Goal: Task Accomplishment & Management: Use online tool/utility

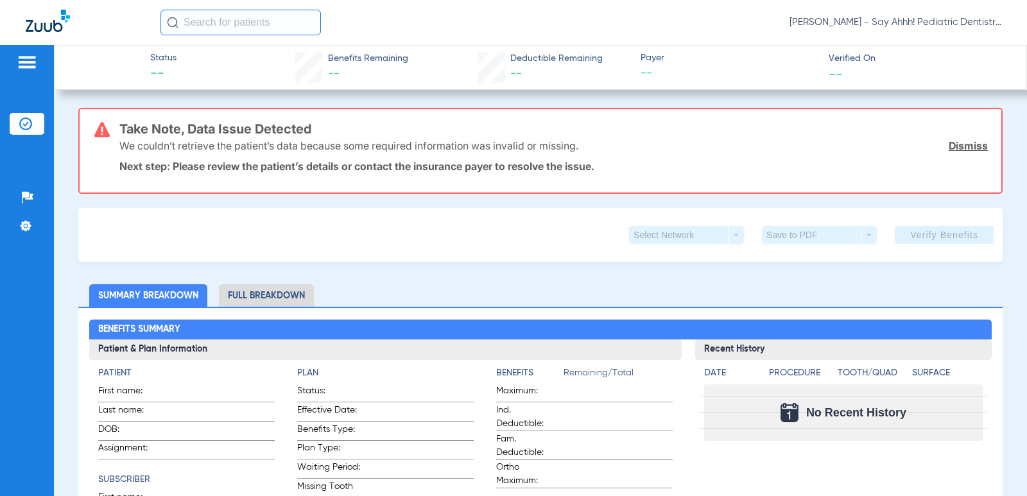
click at [27, 123] on img at bounding box center [25, 124] width 13 height 13
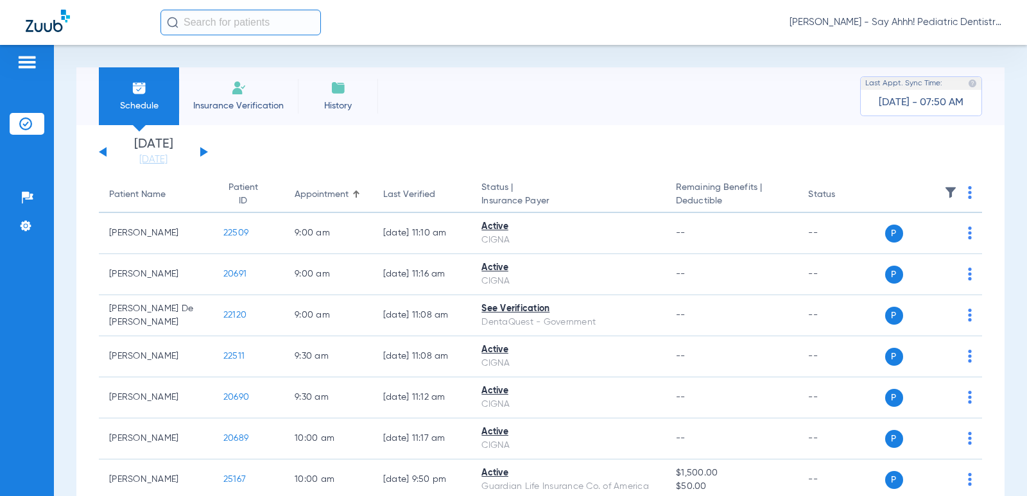
click at [968, 191] on img at bounding box center [970, 192] width 4 height 13
click at [905, 239] on span "Verify All" at bounding box center [913, 243] width 77 height 9
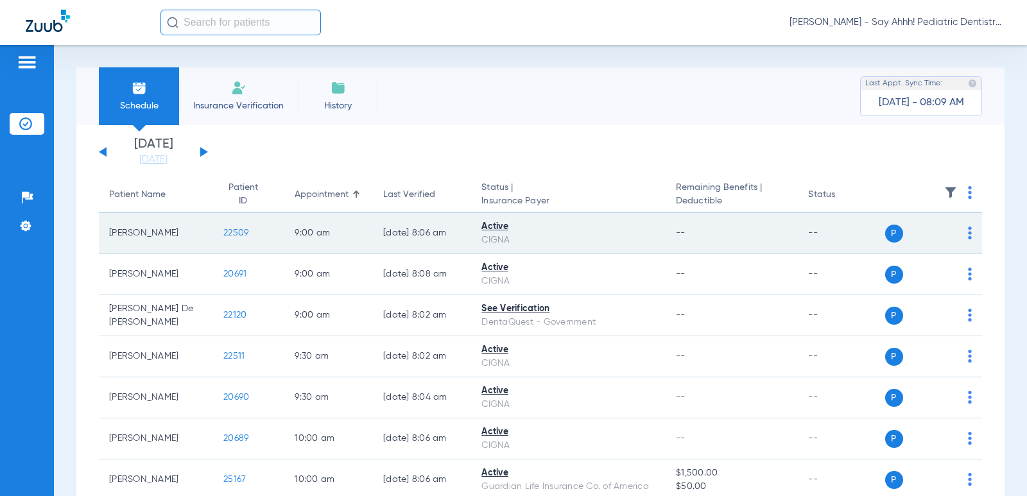
click at [226, 229] on span "22509" at bounding box center [235, 233] width 25 height 9
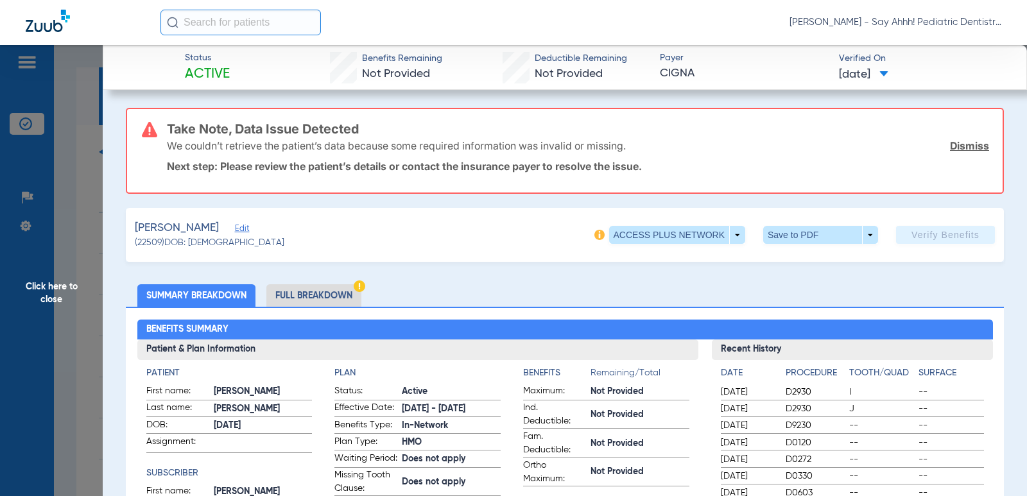
click at [322, 297] on li "Full Breakdown" at bounding box center [313, 295] width 95 height 22
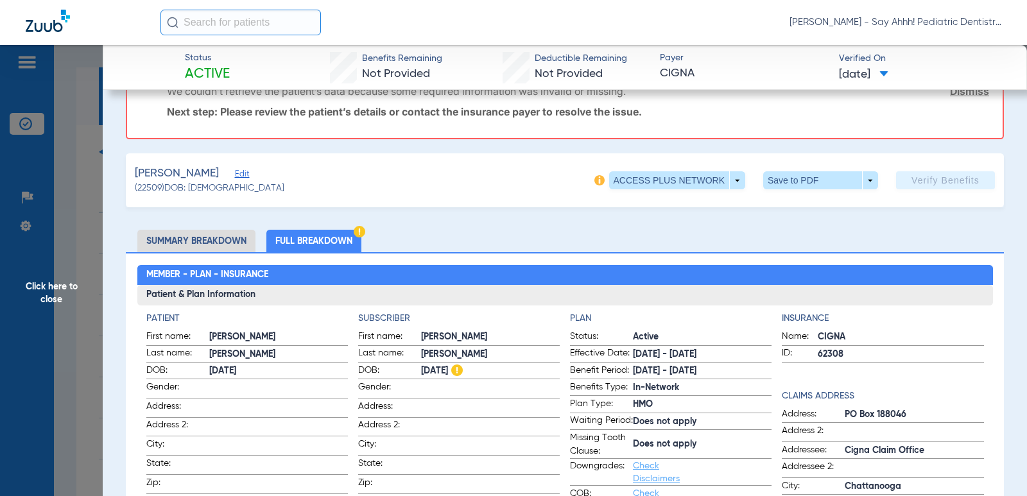
scroll to position [48, 0]
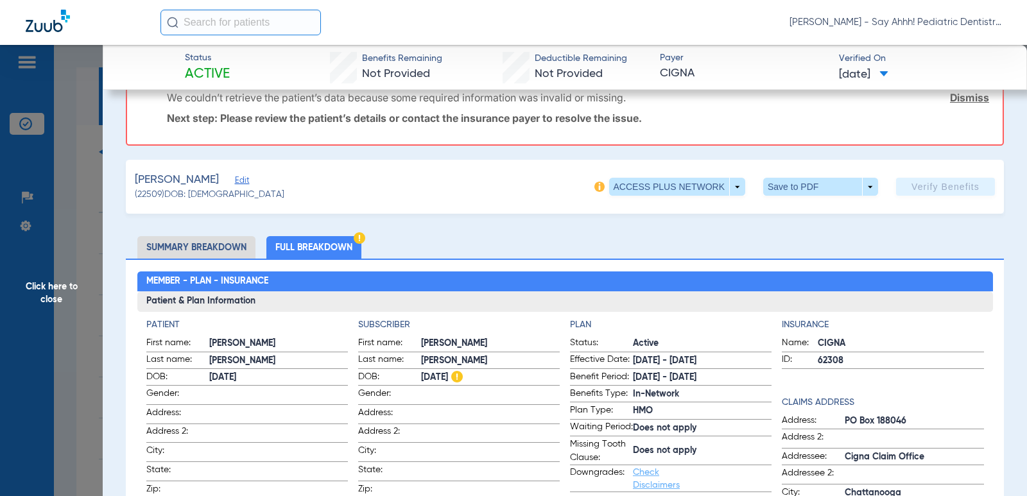
click at [53, 280] on span "Click here to close" at bounding box center [51, 293] width 103 height 496
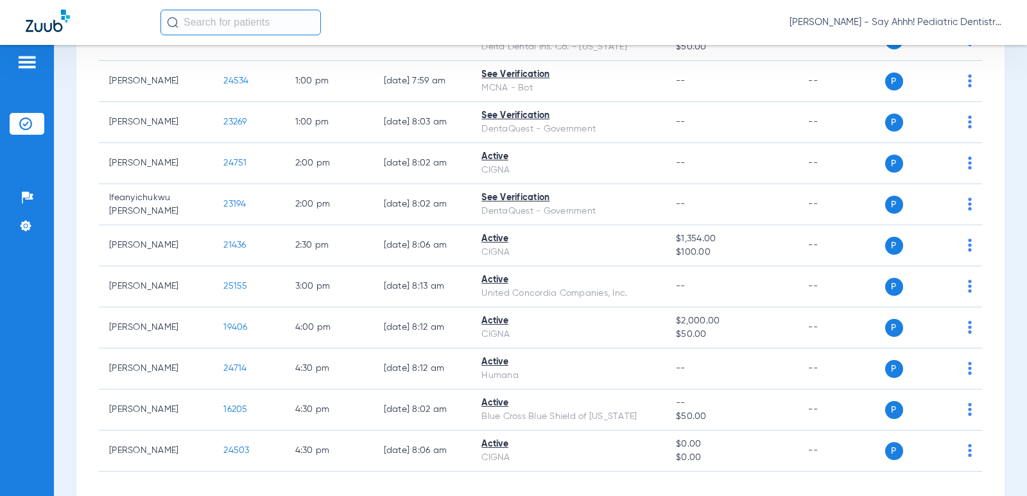
scroll to position [566, 0]
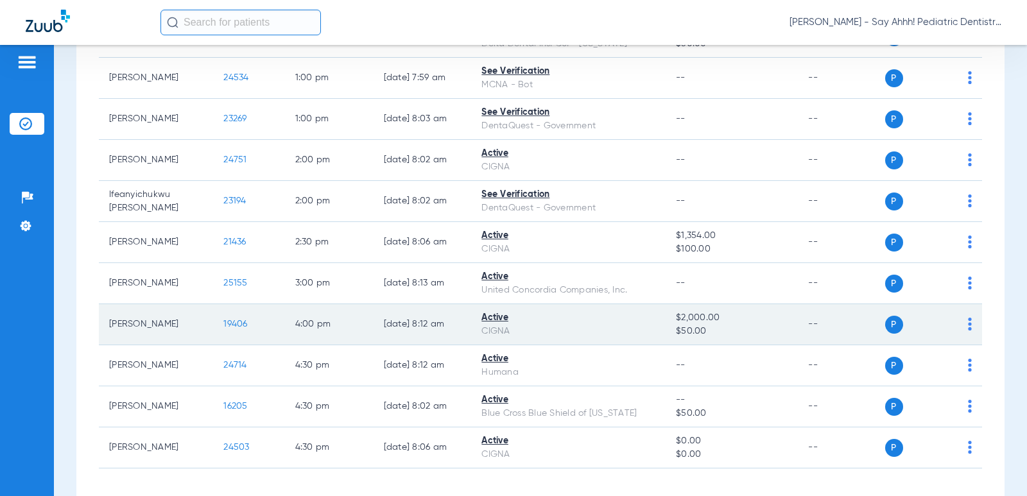
click at [229, 323] on span "19406" at bounding box center [235, 324] width 24 height 9
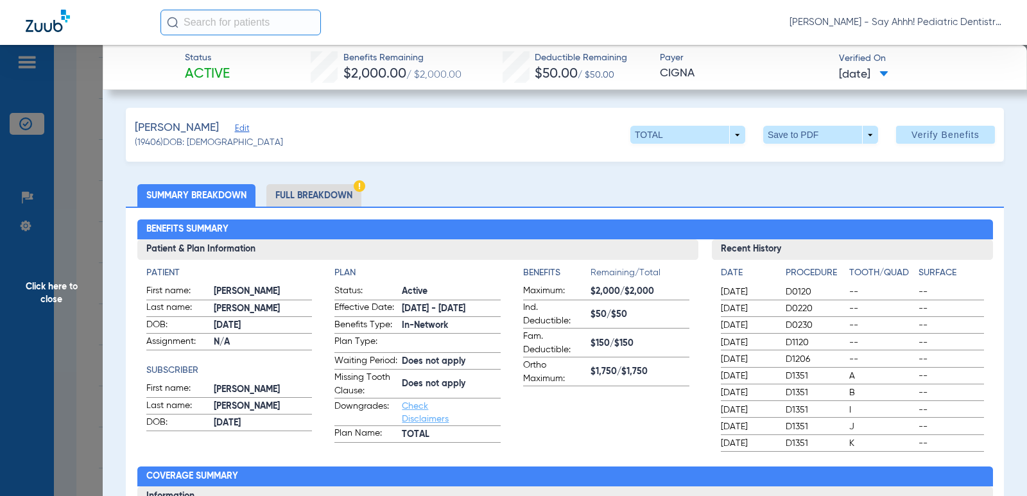
click at [57, 288] on span "Click here to close" at bounding box center [51, 293] width 103 height 496
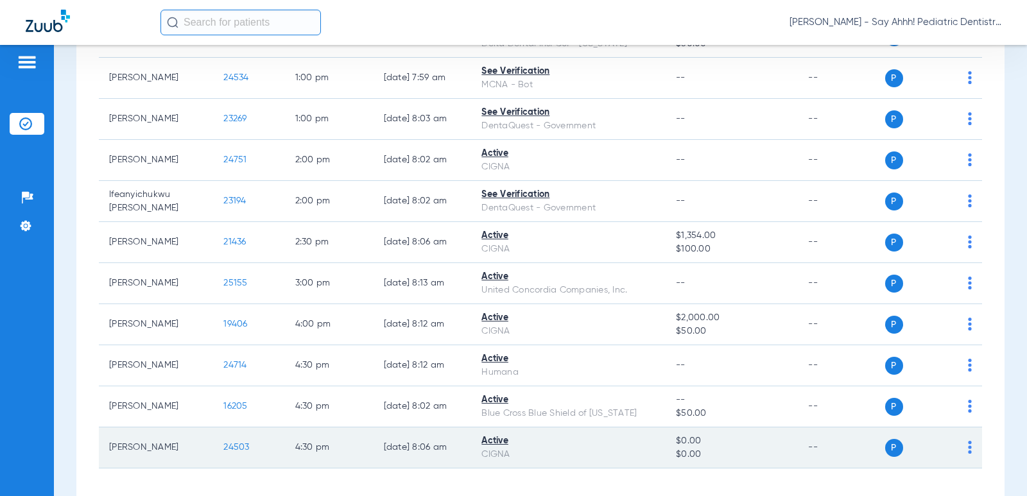
click at [225, 451] on span "24503" at bounding box center [236, 447] width 26 height 9
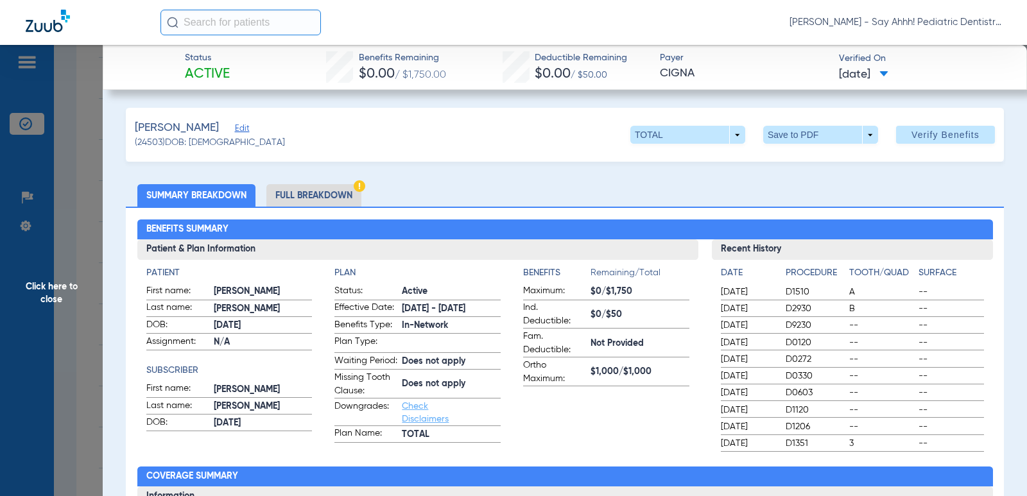
click at [58, 300] on span "Click here to close" at bounding box center [51, 293] width 103 height 496
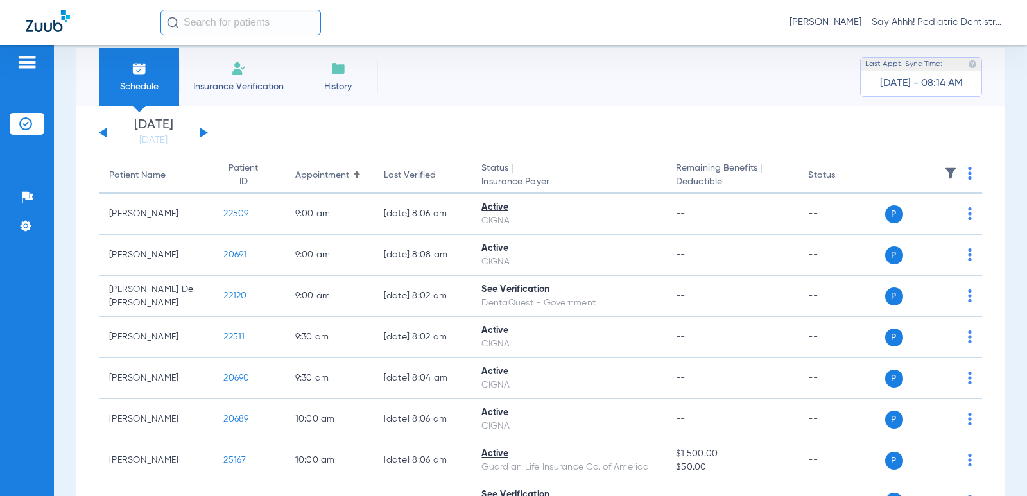
scroll to position [0, 0]
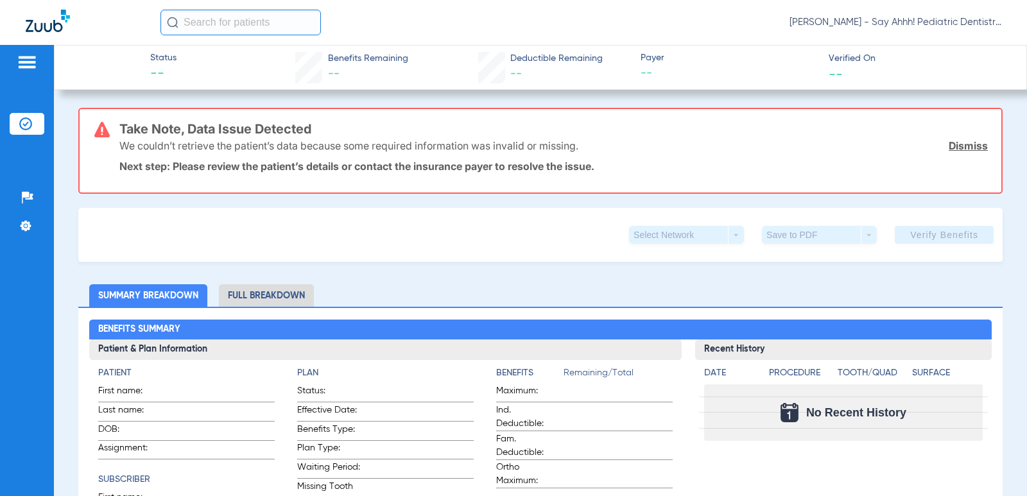
click at [33, 151] on div "Patients Insurance Verification Setup Help Center Settings" at bounding box center [27, 293] width 54 height 496
click at [31, 122] on img at bounding box center [25, 124] width 13 height 13
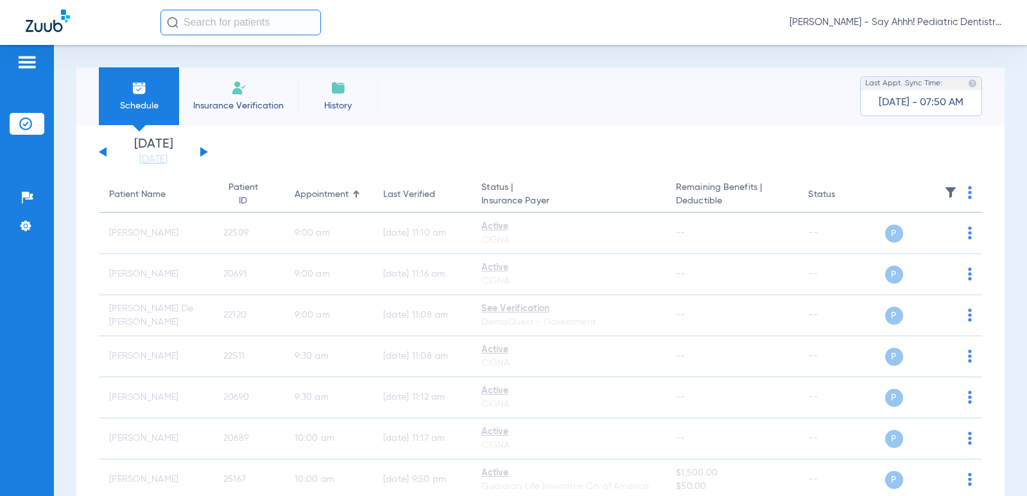
click at [204, 151] on button at bounding box center [204, 152] width 8 height 10
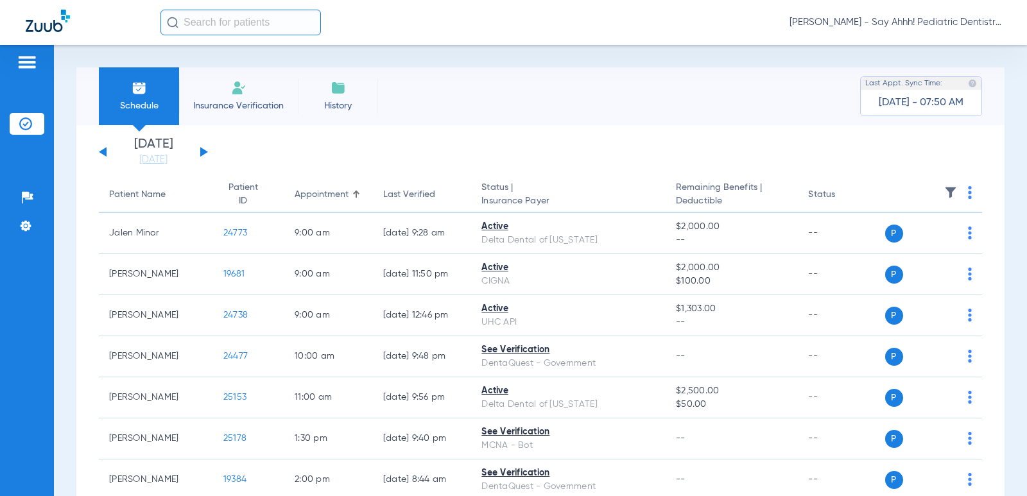
click at [968, 191] on img at bounding box center [970, 192] width 4 height 13
click at [885, 248] on span "Verify All" at bounding box center [913, 243] width 77 height 9
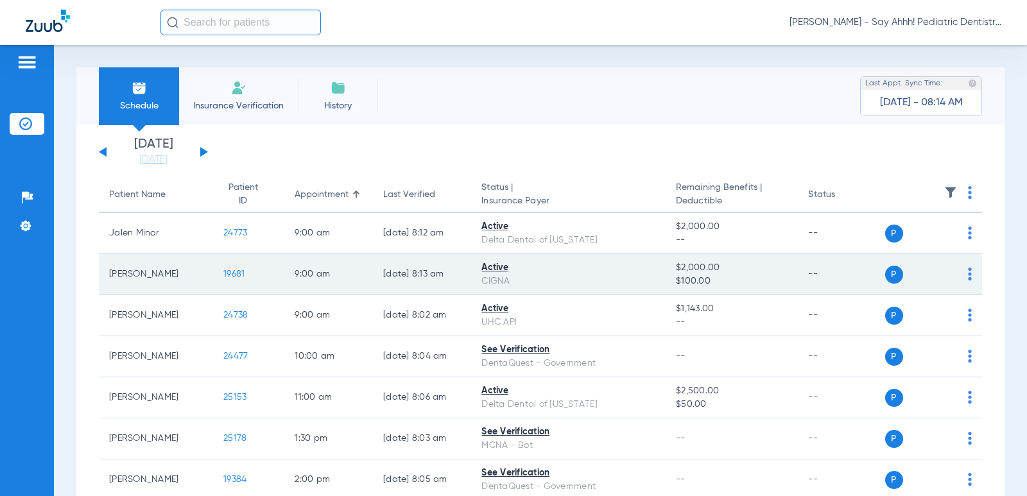
click at [223, 270] on span "19681" at bounding box center [233, 274] width 21 height 9
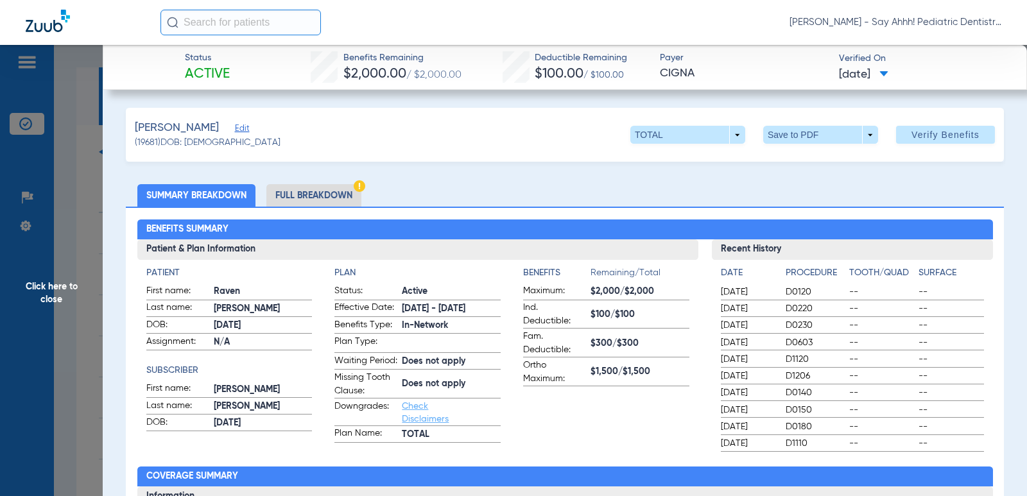
click at [75, 253] on span "Click here to close" at bounding box center [51, 293] width 103 height 496
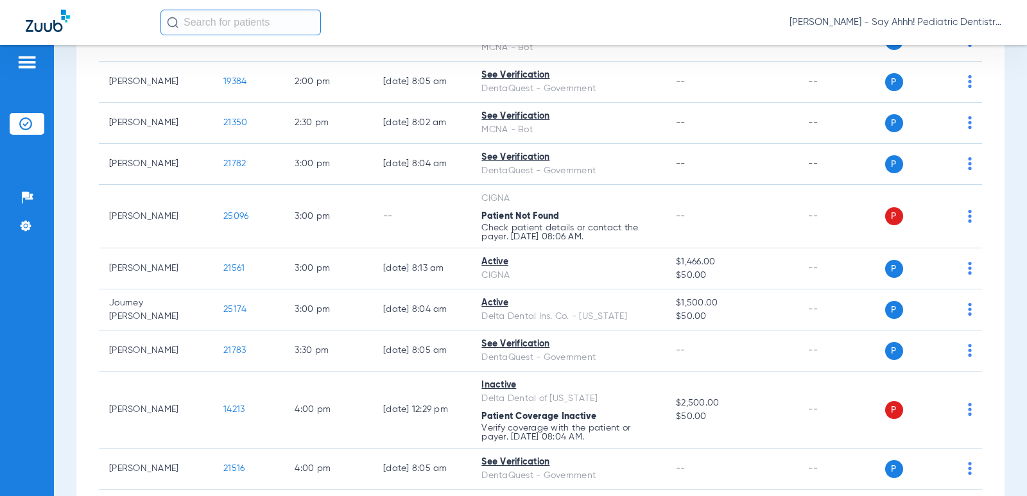
scroll to position [408, 0]
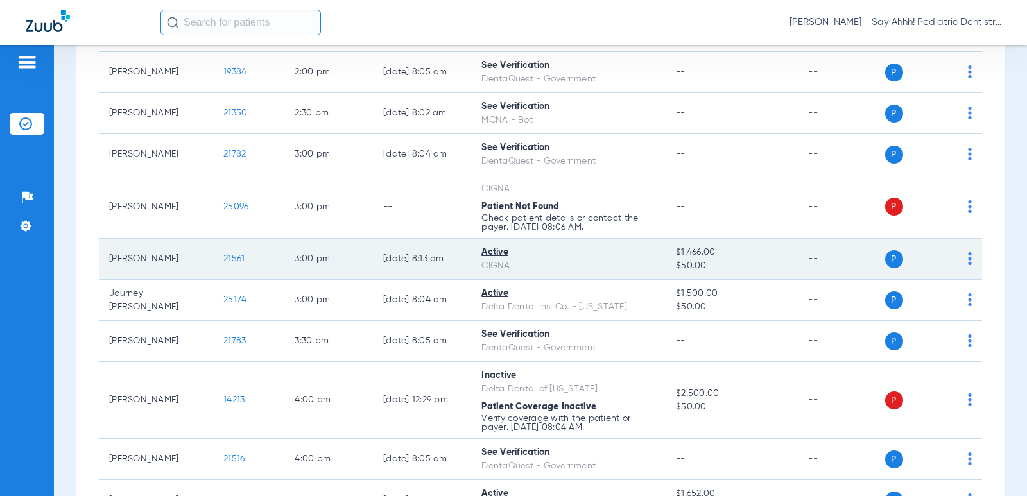
click at [227, 258] on span "21561" at bounding box center [233, 258] width 21 height 9
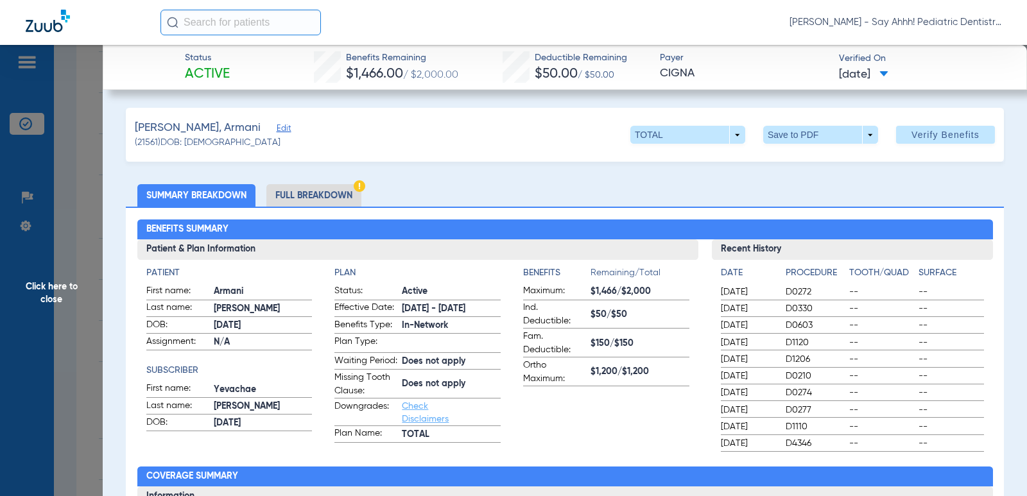
click at [61, 293] on span "Click here to close" at bounding box center [51, 293] width 103 height 496
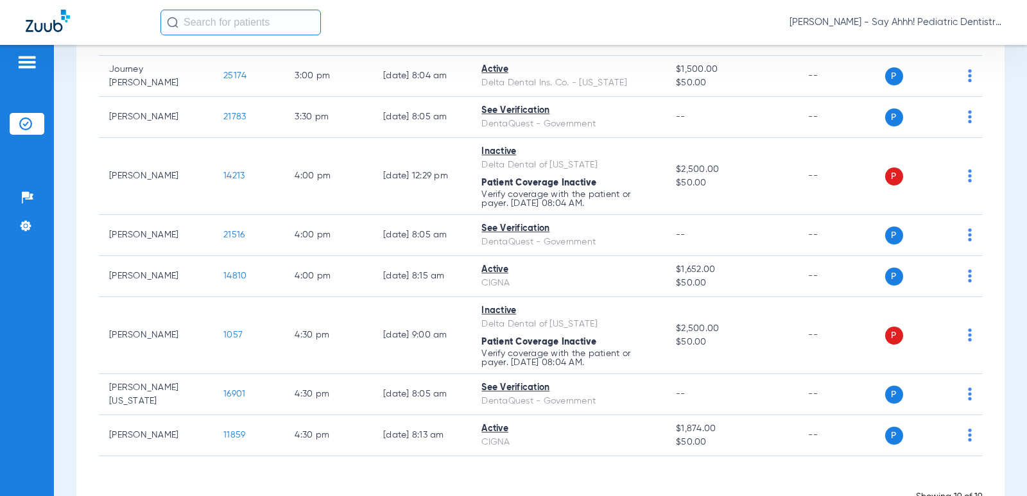
scroll to position [634, 0]
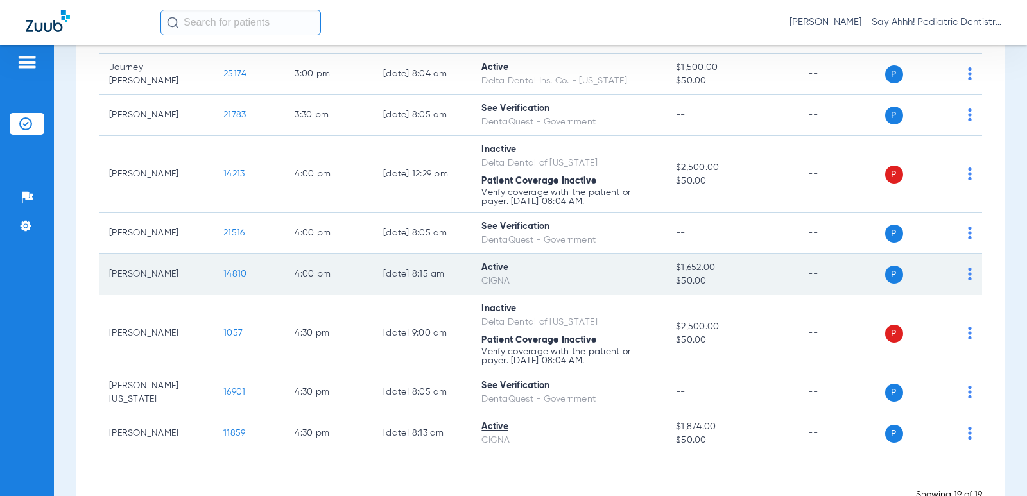
click at [223, 272] on span "14810" at bounding box center [234, 274] width 23 height 9
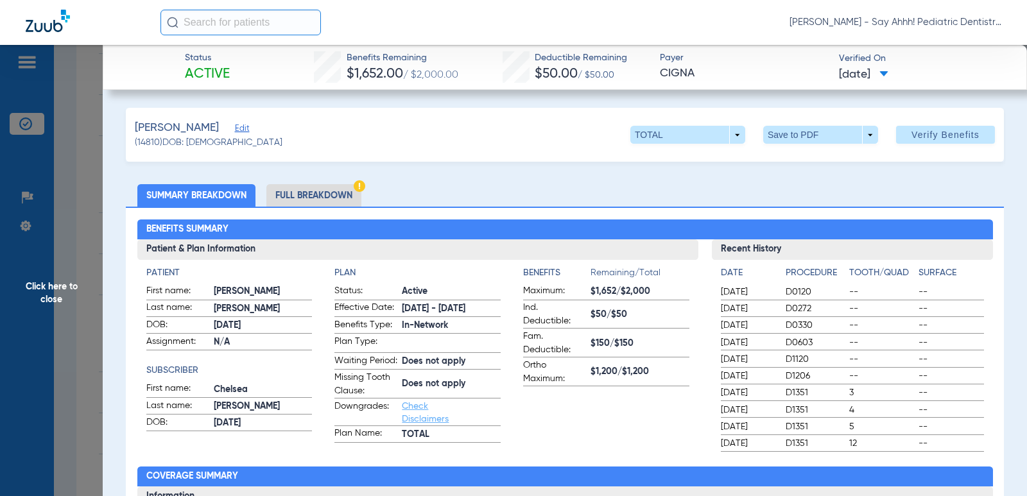
click at [58, 259] on span "Click here to close" at bounding box center [51, 293] width 103 height 496
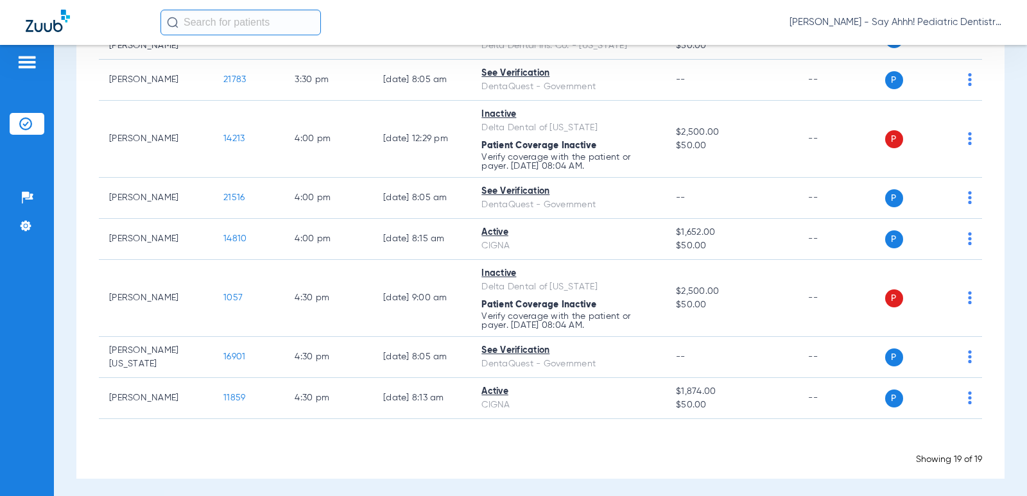
scroll to position [671, 0]
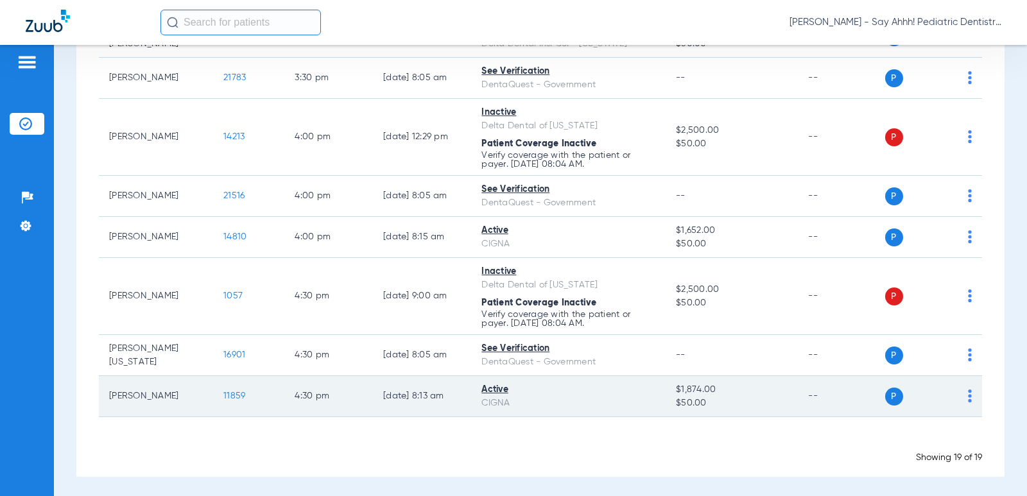
click at [229, 392] on span "11859" at bounding box center [234, 396] width 22 height 9
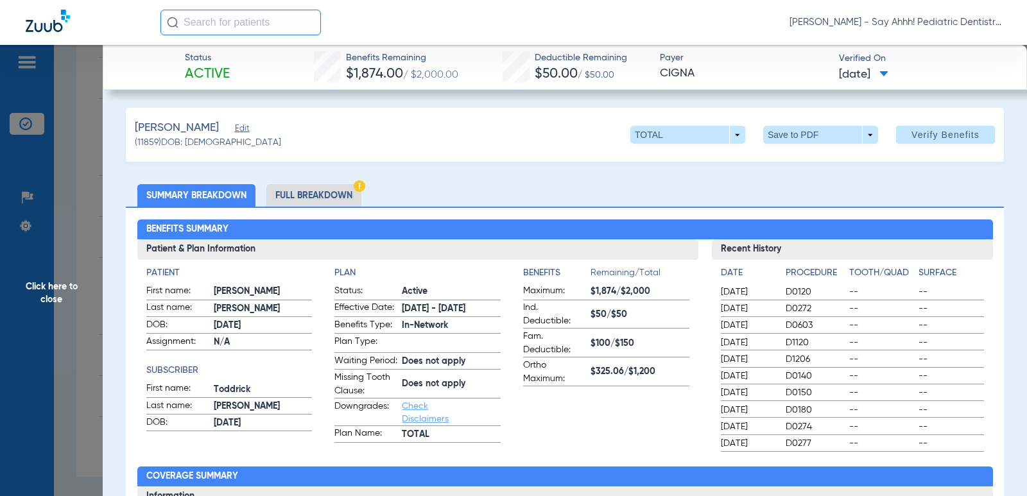
click at [85, 273] on span "Click here to close" at bounding box center [51, 293] width 103 height 496
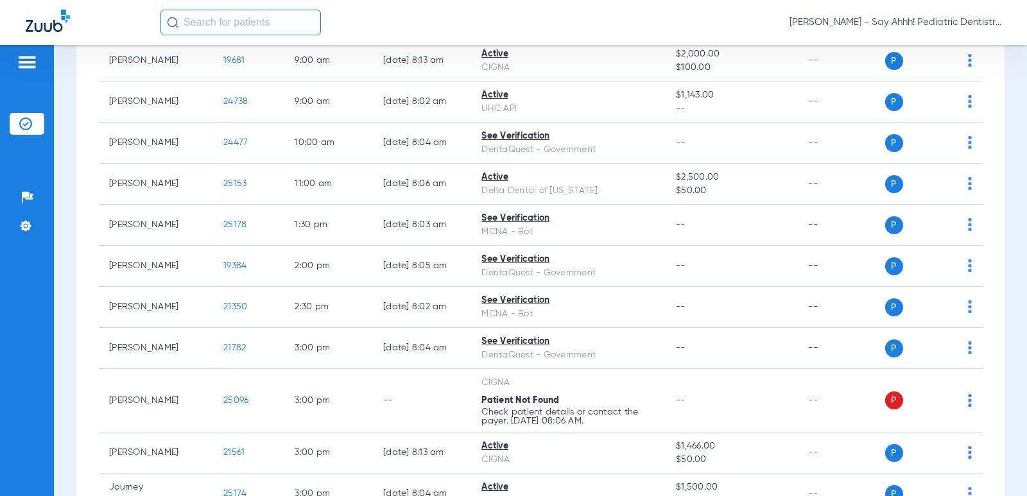
scroll to position [211, 0]
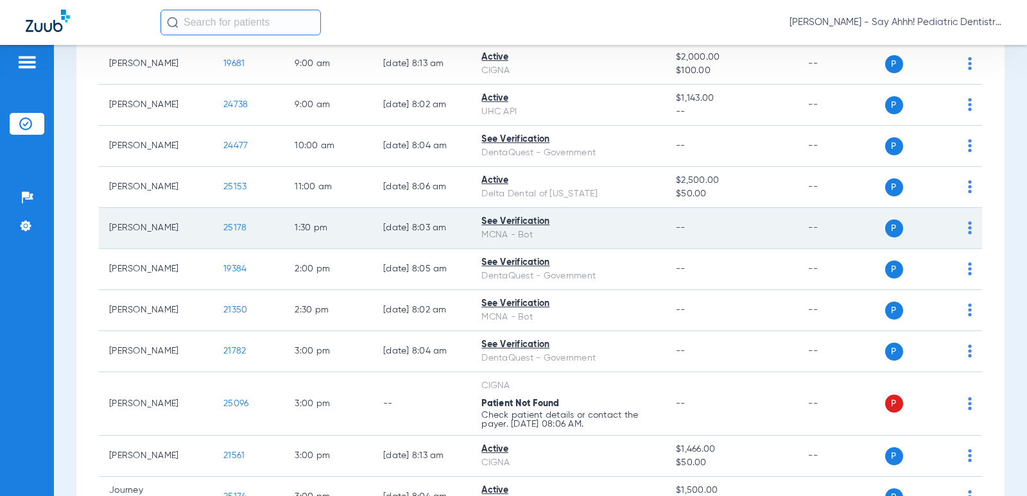
click at [223, 230] on span "25178" at bounding box center [234, 227] width 23 height 9
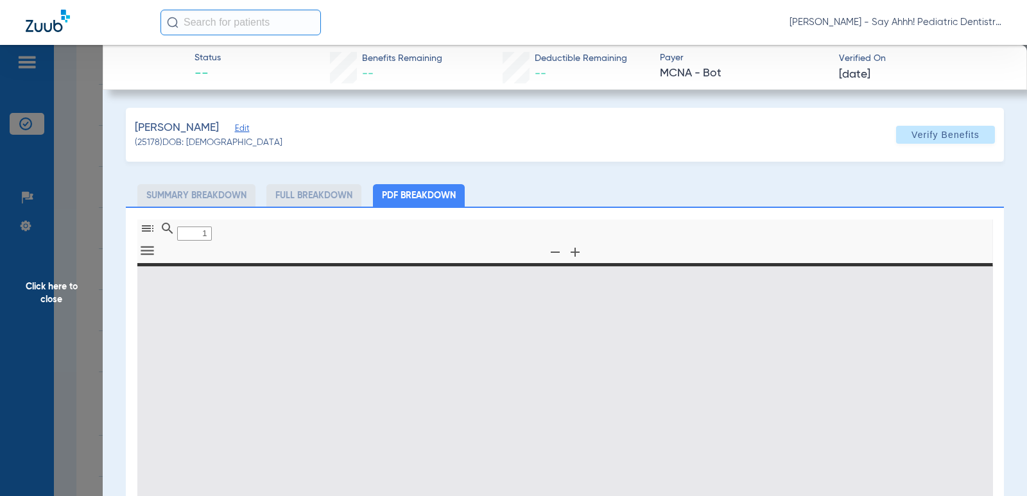
type input "0"
select select "page-width"
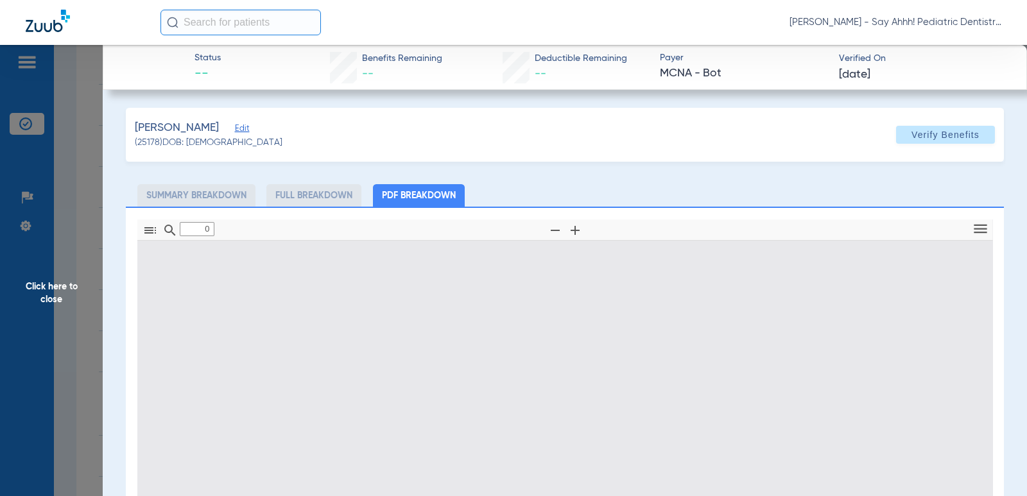
type input "1"
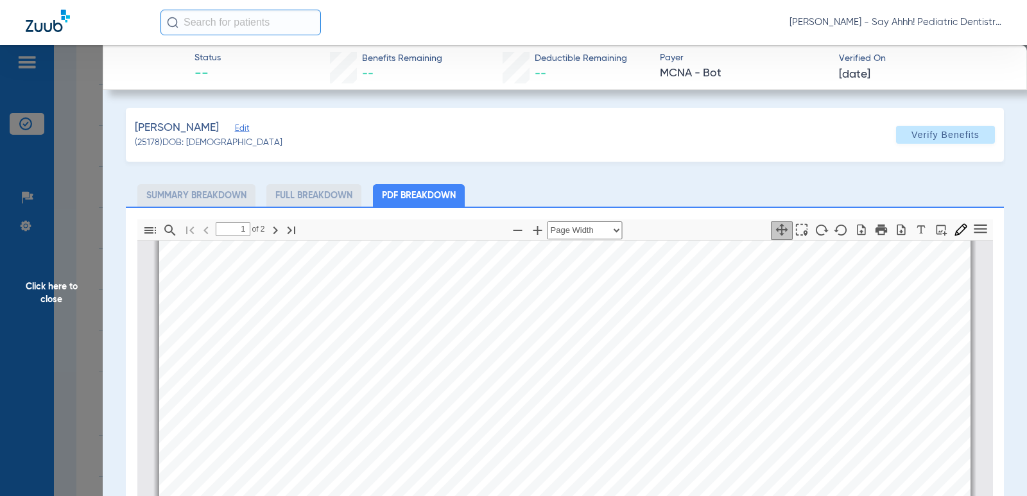
scroll to position [664, 0]
click at [51, 259] on span "Click here to close" at bounding box center [51, 293] width 103 height 496
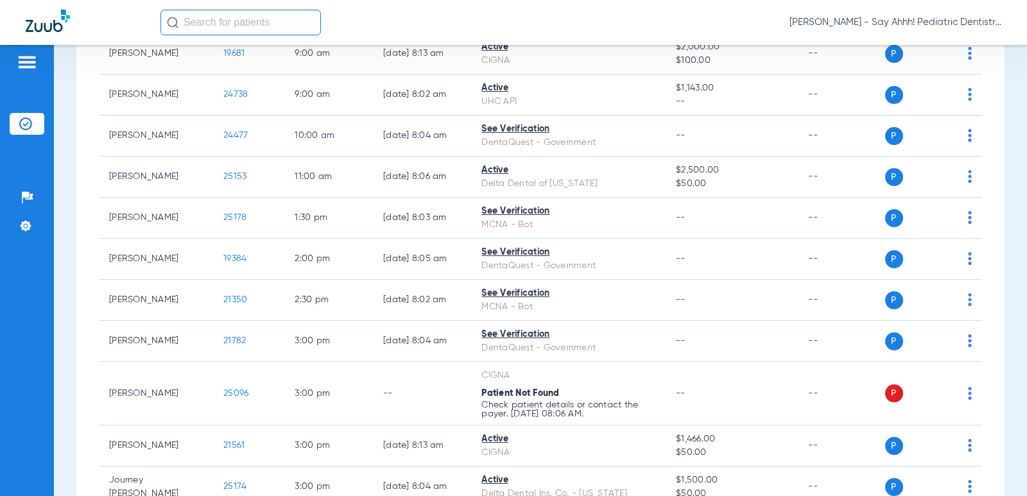
scroll to position [229, 0]
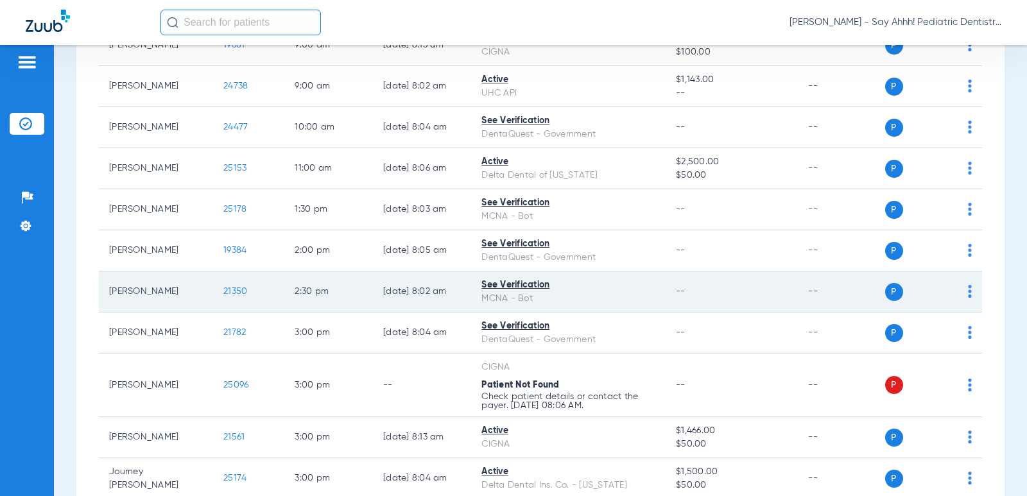
click at [232, 292] on span "21350" at bounding box center [235, 291] width 24 height 9
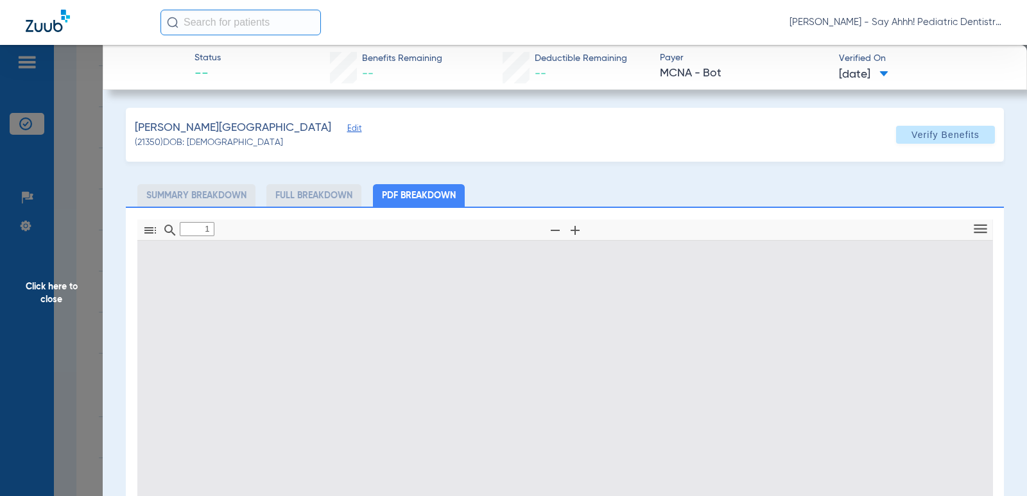
type input "0"
select select "page-width"
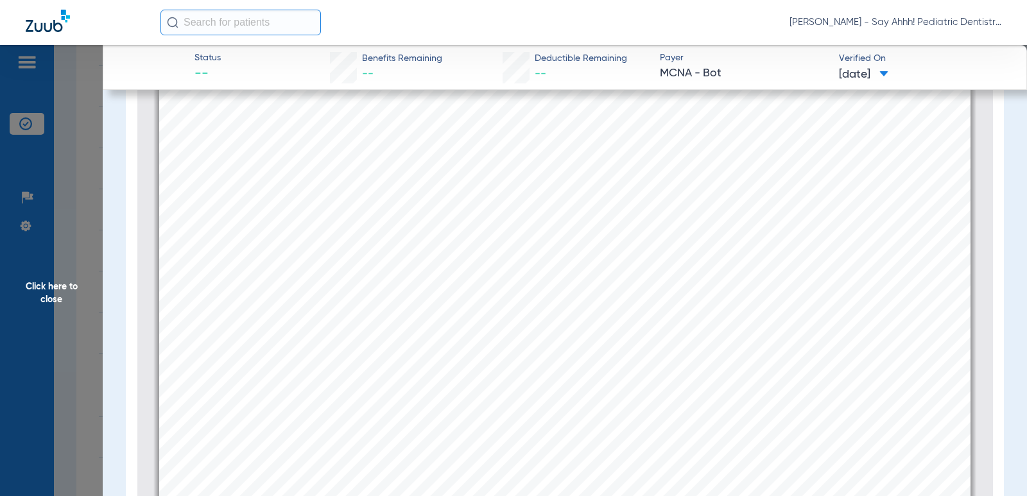
scroll to position [444, 0]
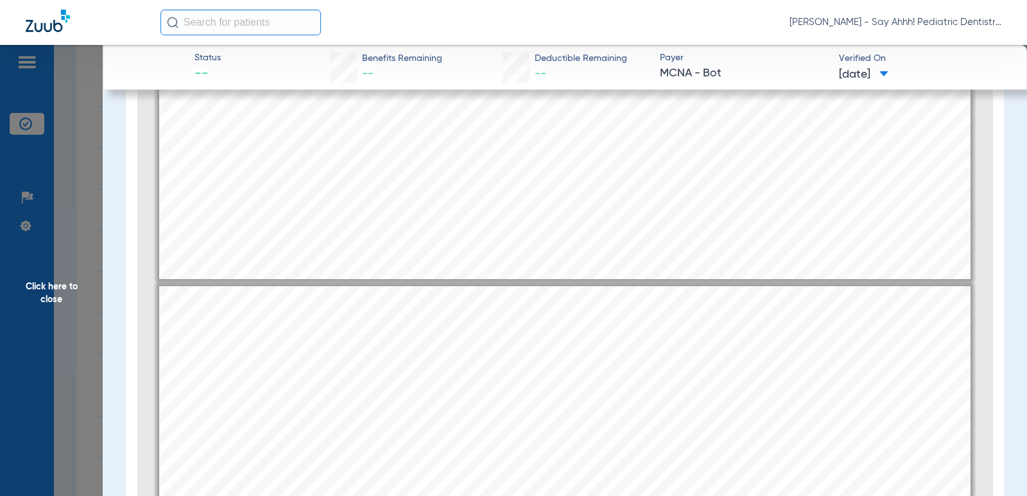
type input "2"
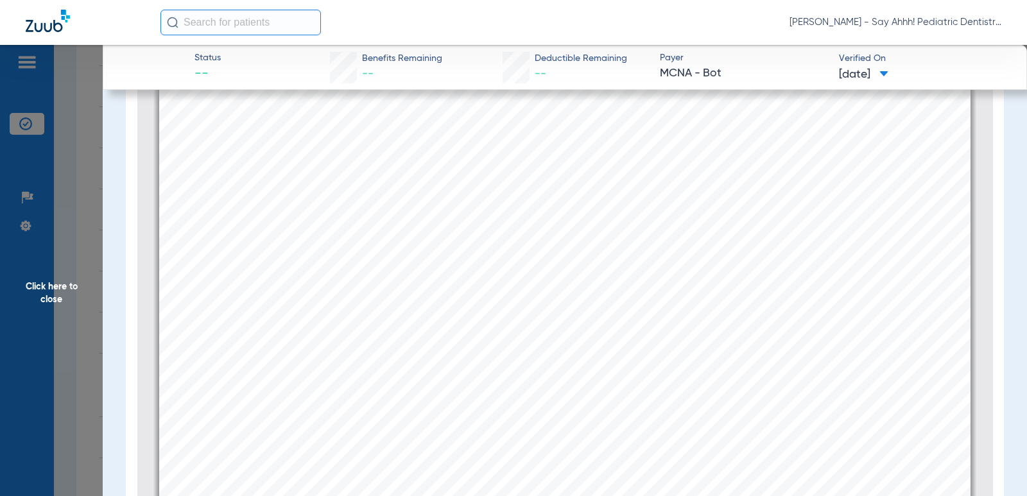
click at [80, 279] on span "Click here to close" at bounding box center [51, 293] width 103 height 496
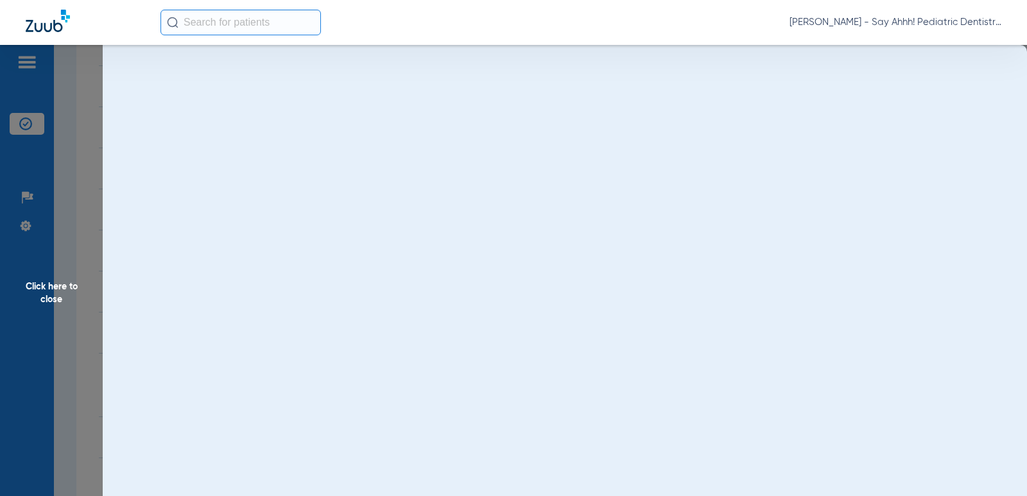
scroll to position [0, 0]
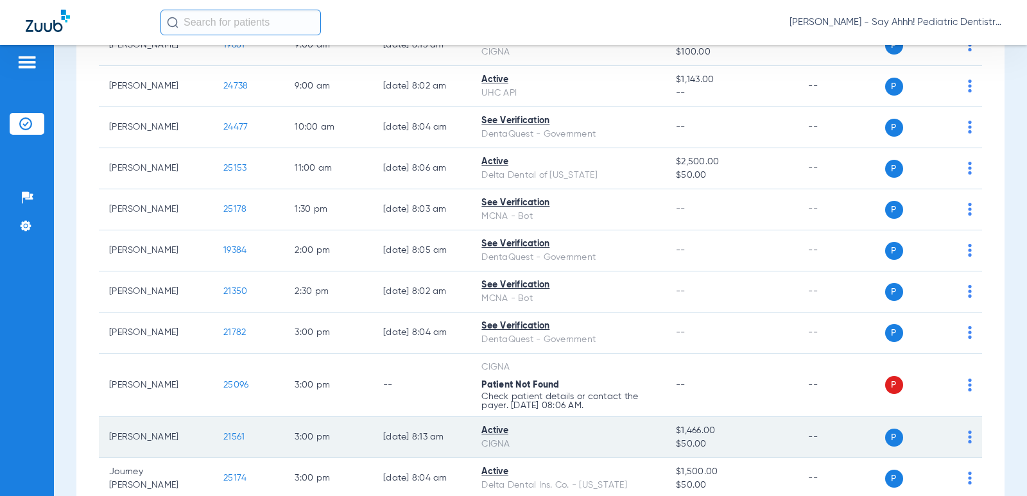
click at [223, 433] on span "21561" at bounding box center [233, 437] width 21 height 9
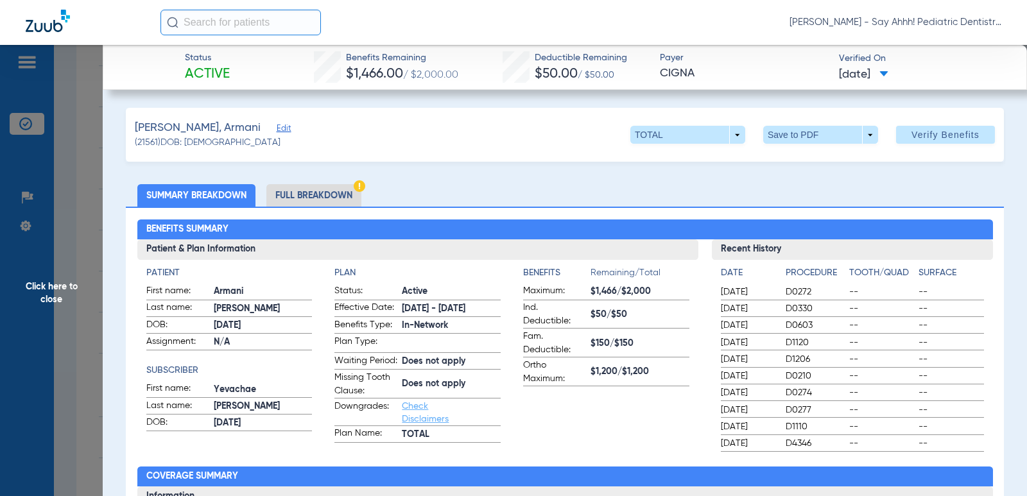
click at [335, 191] on li "Full Breakdown" at bounding box center [313, 195] width 95 height 22
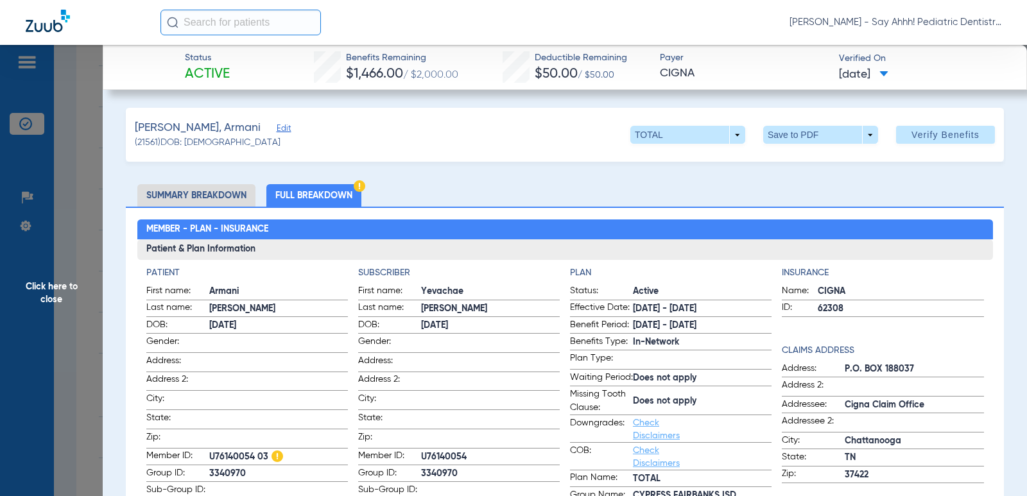
click at [64, 270] on span "Click here to close" at bounding box center [51, 293] width 103 height 496
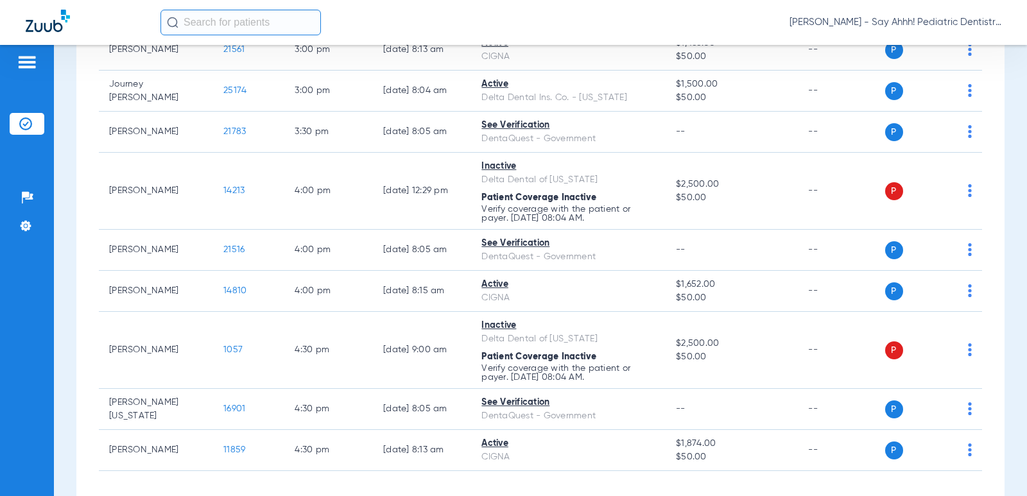
scroll to position [618, 0]
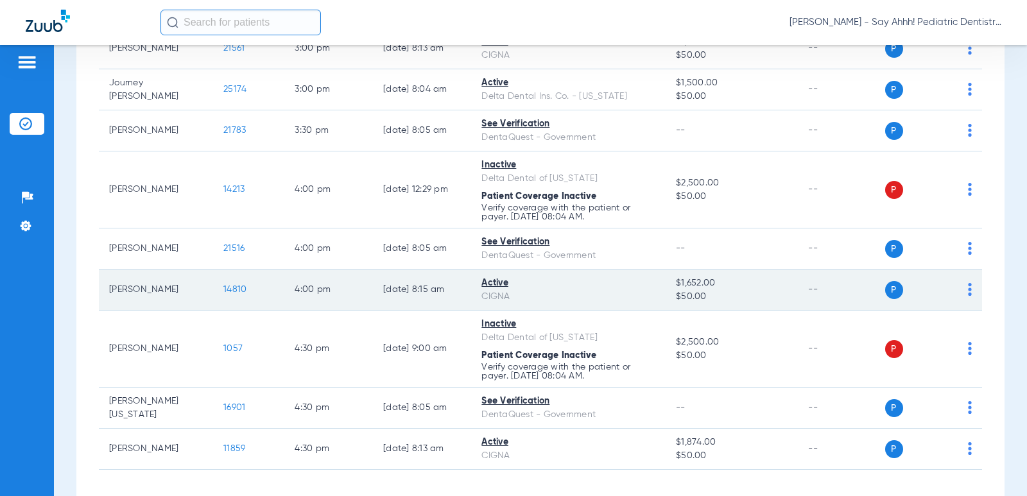
click at [223, 290] on span "14810" at bounding box center [234, 289] width 23 height 9
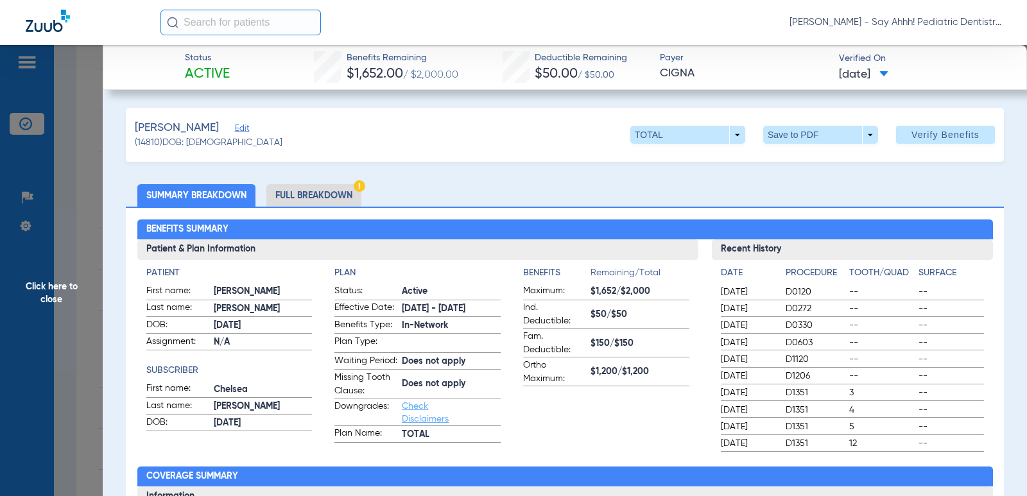
click at [313, 194] on li "Full Breakdown" at bounding box center [313, 195] width 95 height 22
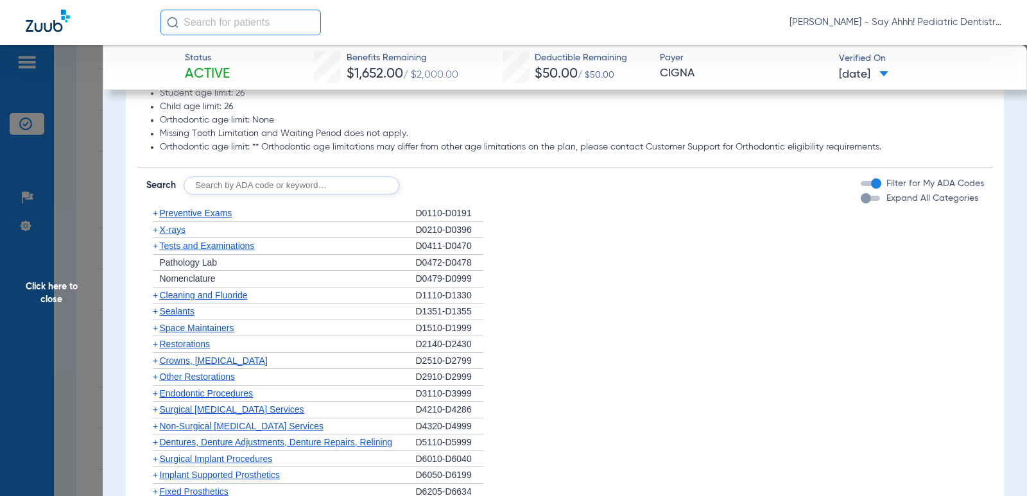
scroll to position [1174, 0]
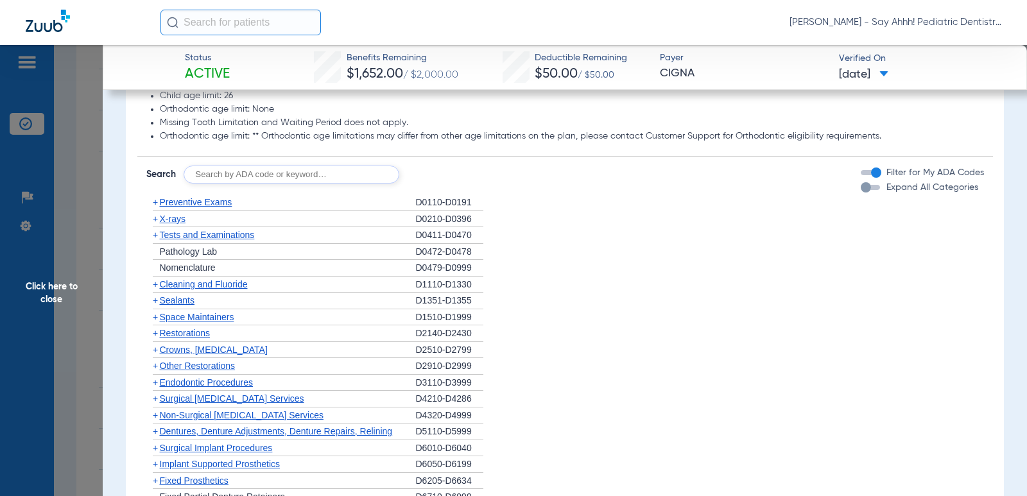
click at [155, 207] on span "+" at bounding box center [155, 202] width 5 height 10
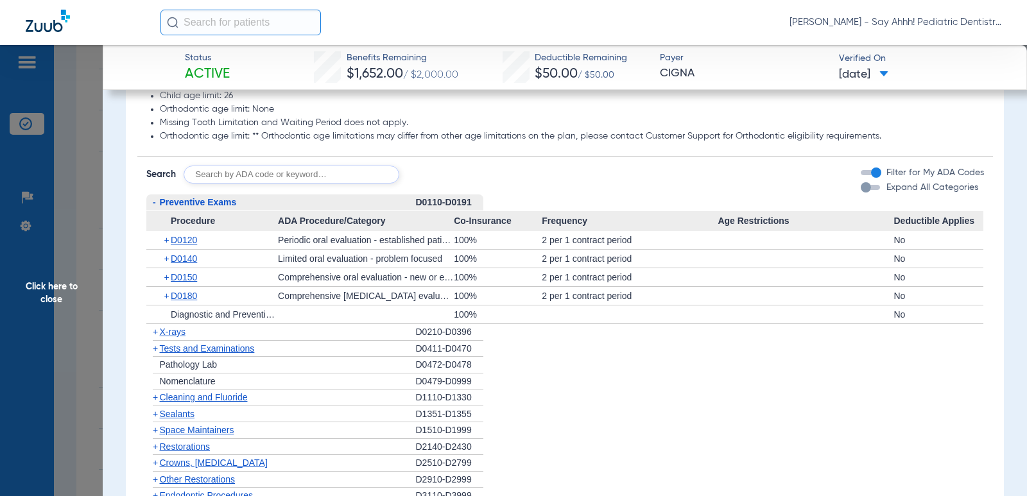
click at [167, 249] on span "+" at bounding box center [167, 240] width 7 height 18
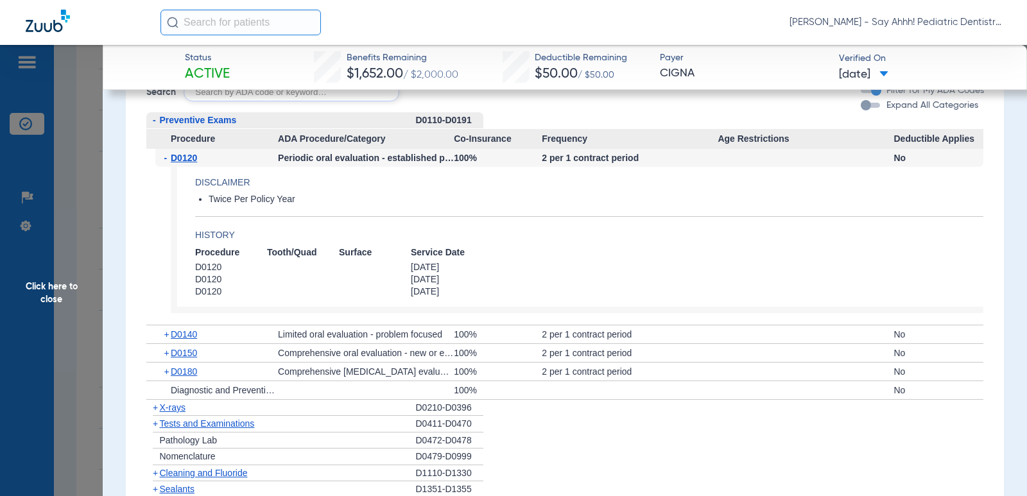
scroll to position [1260, 0]
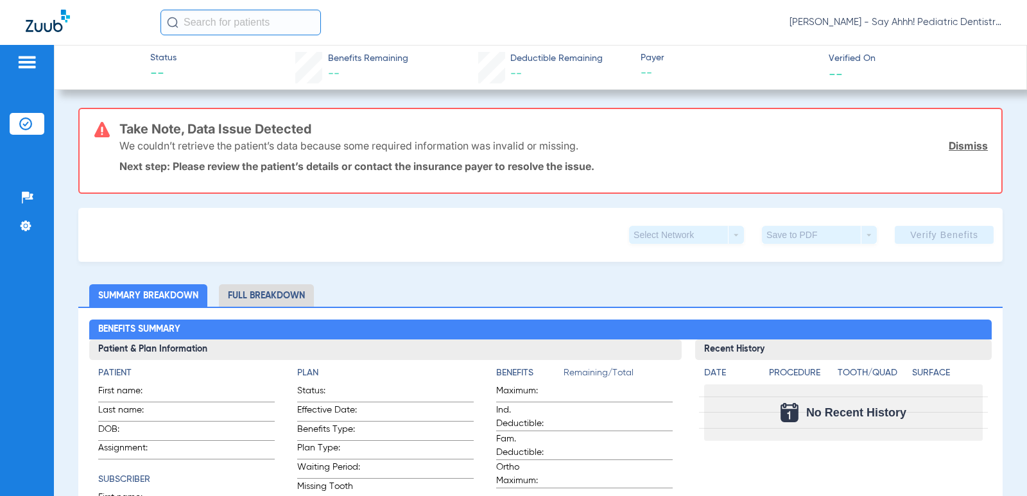
click at [32, 178] on div "Patients Insurance Verification Setup Help Center Settings" at bounding box center [27, 293] width 54 height 496
click at [31, 135] on ul "Insurance Verification" at bounding box center [27, 130] width 35 height 35
click at [32, 114] on li "Insurance Verification" at bounding box center [27, 124] width 35 height 22
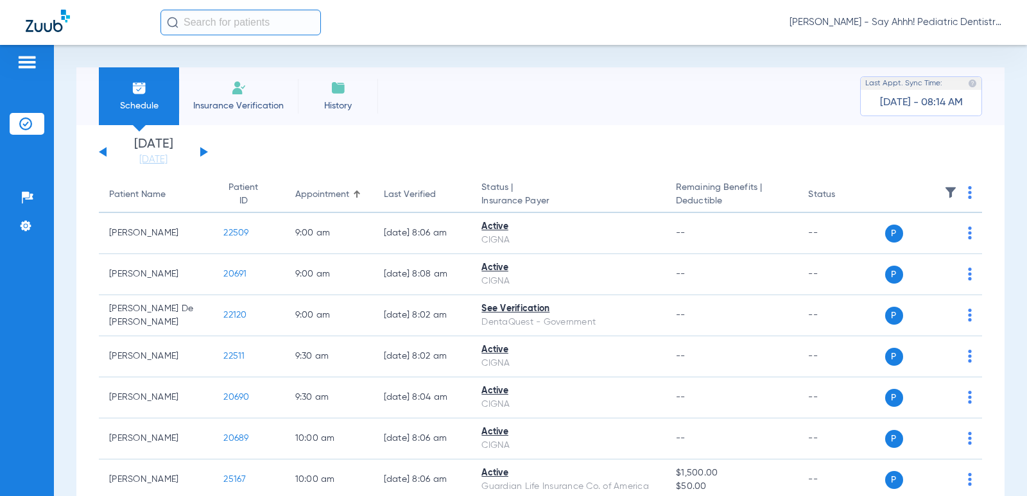
click at [202, 153] on button at bounding box center [204, 152] width 8 height 10
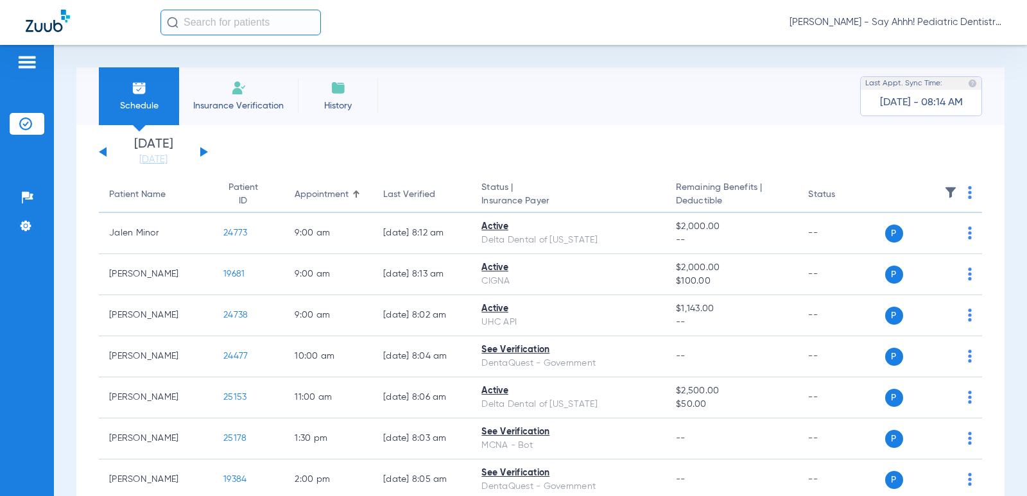
click at [202, 152] on button at bounding box center [204, 152] width 8 height 10
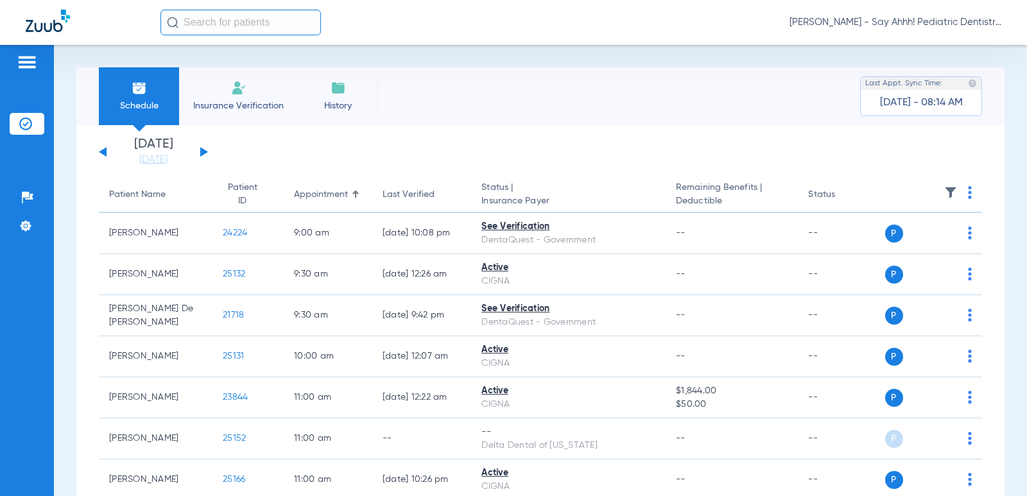
click at [968, 193] on img at bounding box center [970, 192] width 4 height 13
click at [884, 242] on span "Verify All" at bounding box center [913, 243] width 77 height 9
